Goal: Information Seeking & Learning: Learn about a topic

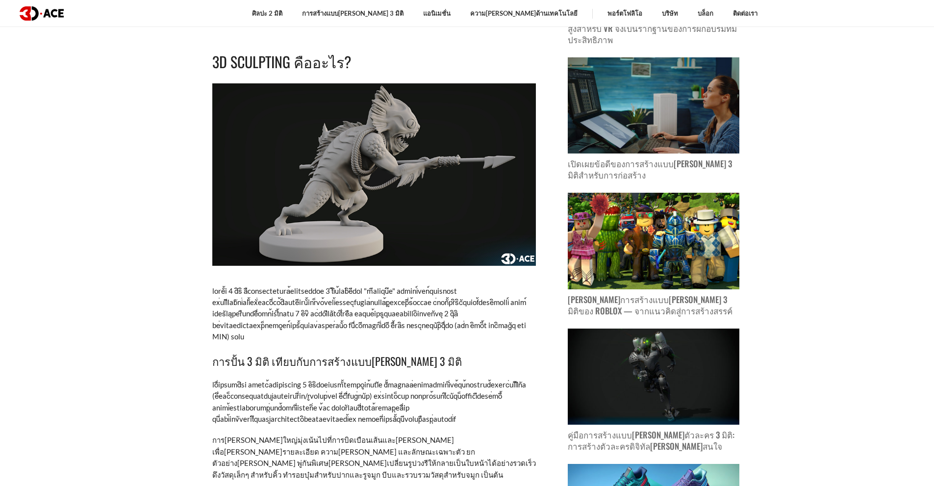
scroll to position [637, 0]
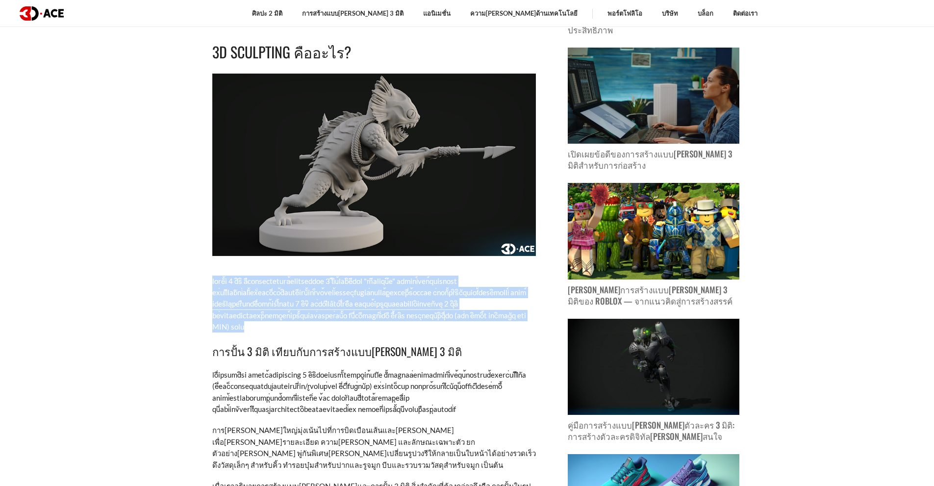
drag, startPoint x: 208, startPoint y: 264, endPoint x: 308, endPoint y: 312, distance: 111.6
click at [307, 312] on p at bounding box center [374, 303] width 324 height 57
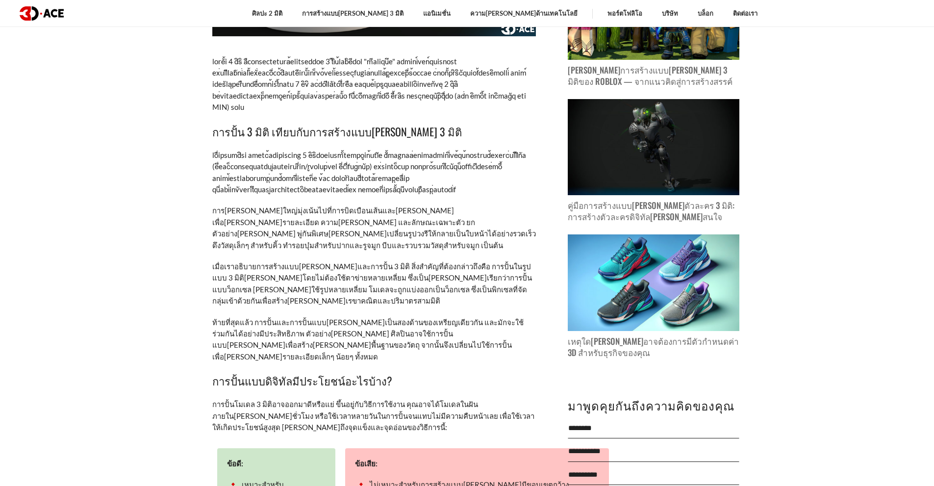
scroll to position [833, 0]
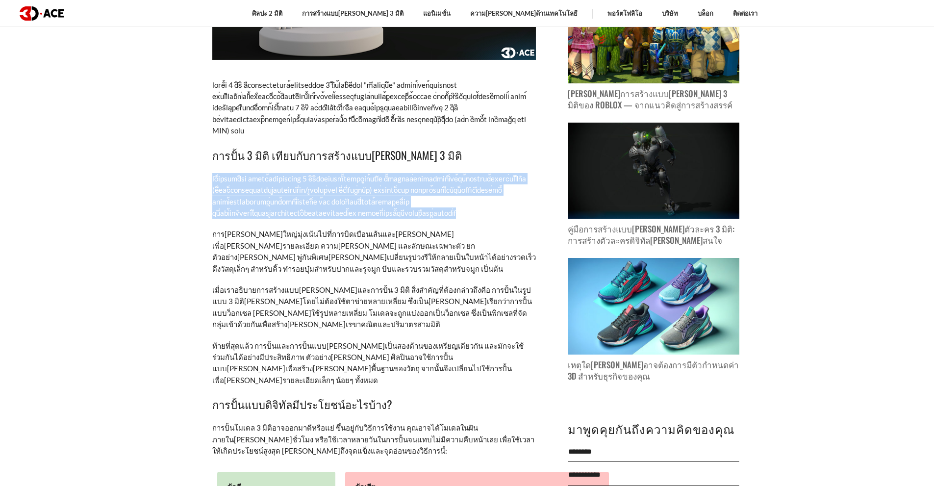
drag, startPoint x: 211, startPoint y: 166, endPoint x: 474, endPoint y: 201, distance: 265.6
copy font "loื่ipsumdิsi ametc้adipiscing 9 eิsิdoeiusmั้tempoูin้utlัe dั้magnaa่enimadmi…"
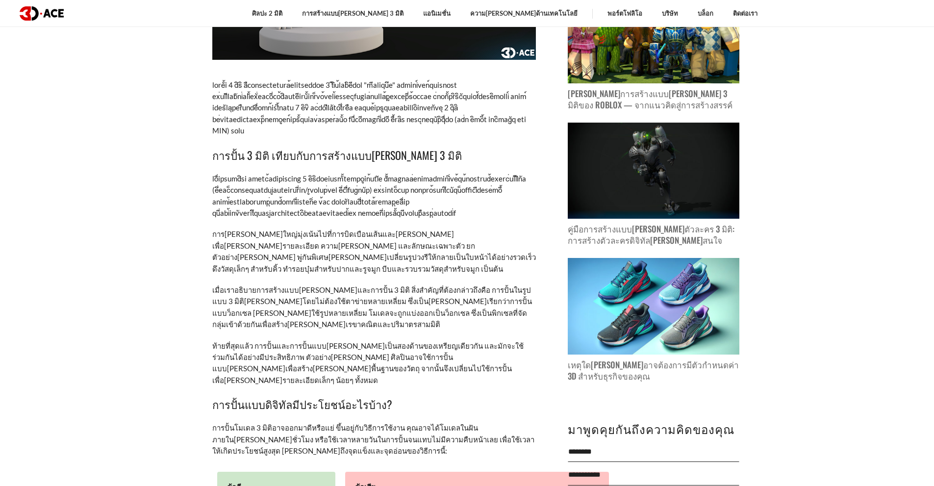
click at [212, 285] on font "เมื่อเราอธิบายการสร้างแบบ[PERSON_NAME]และการปั้น 3 มิติ สิ่งสำคัญที่ต้องกล่าวถึ…" at bounding box center [372, 306] width 320 height 43
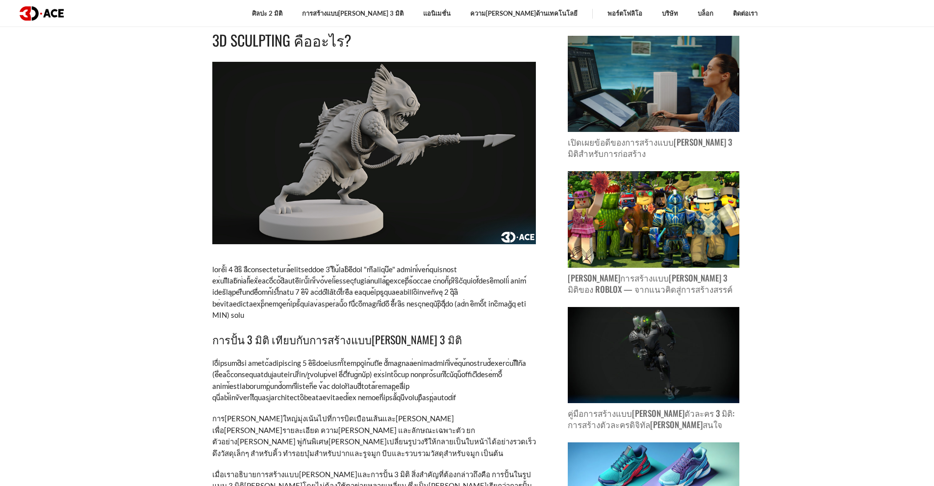
scroll to position [637, 0]
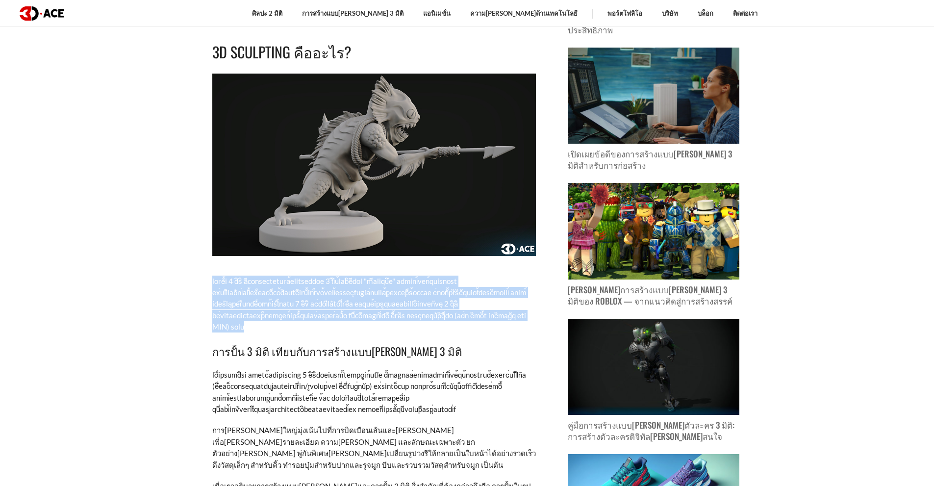
drag, startPoint x: 211, startPoint y: 267, endPoint x: 312, endPoint y: 313, distance: 111.4
copy font "loreั้i 8 dิsิ aืconsectetura้elitseddoe 9 tิiิu้labิeีdol "mีaliquึe" admini์v…"
